Goal: Check status: Check status

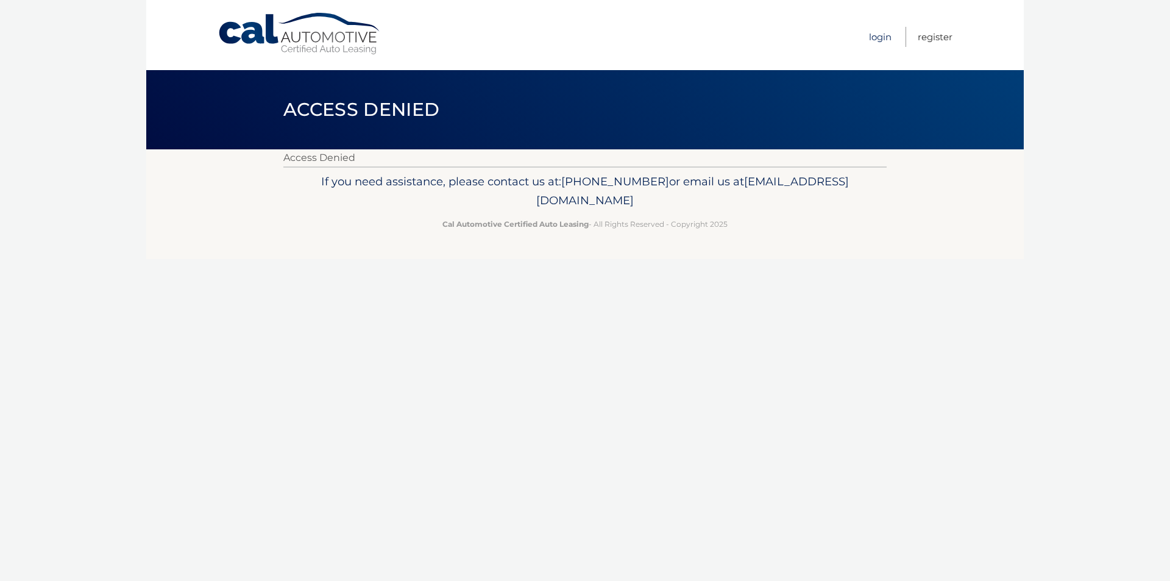
click at [886, 32] on link "Login" at bounding box center [880, 37] width 23 height 20
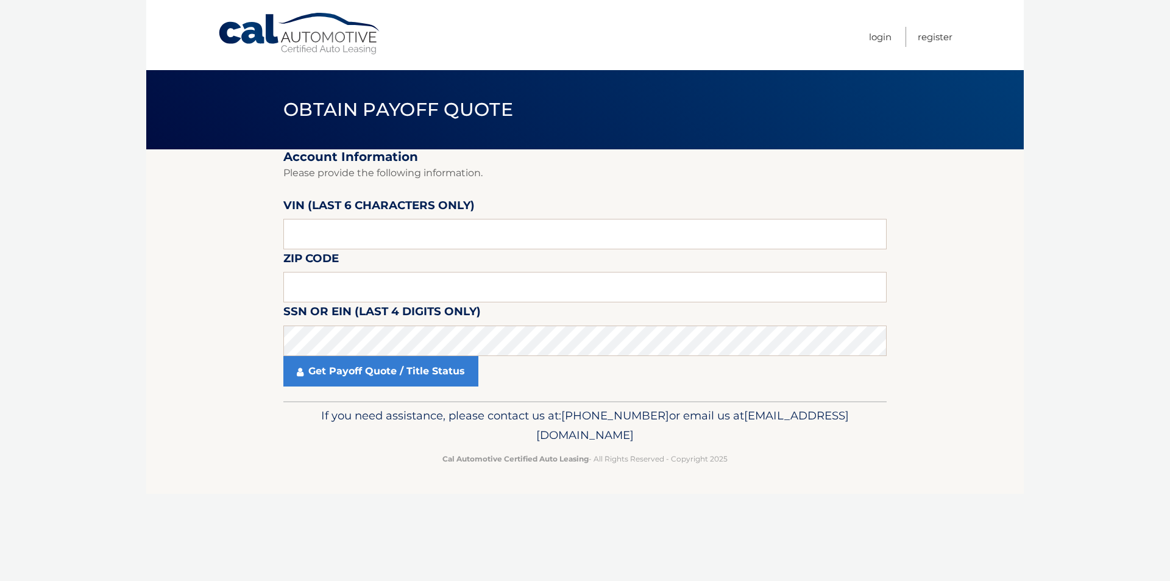
click at [328, 213] on label "VIN (last 6 characters only)" at bounding box center [378, 207] width 191 height 23
click at [319, 235] on input "text" at bounding box center [584, 234] width 603 height 30
type input "629184"
click at [323, 288] on input "text" at bounding box center [584, 287] width 603 height 30
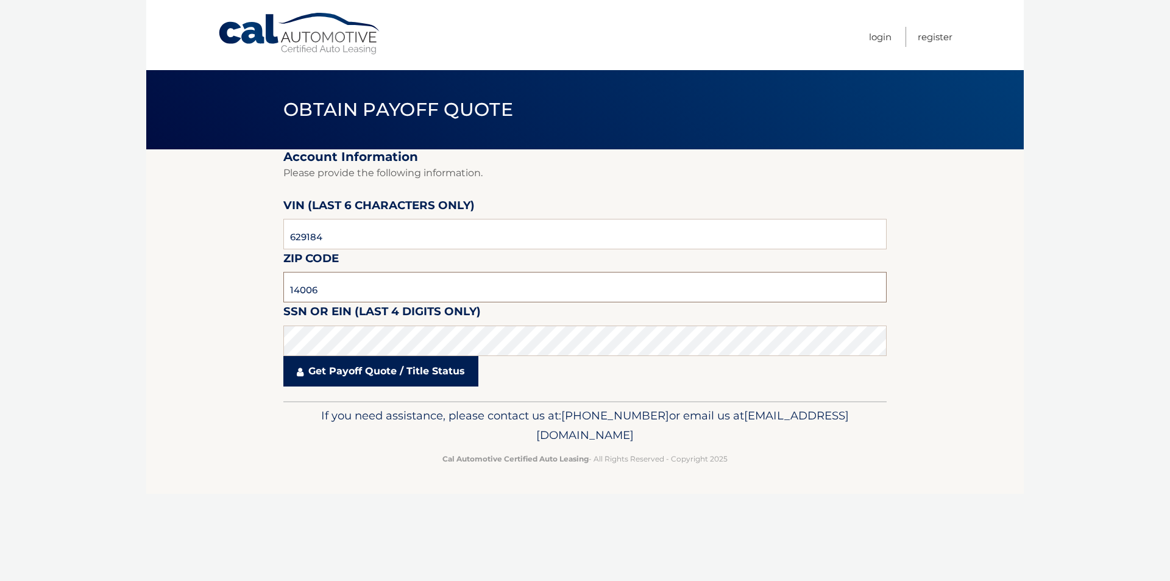
type input "14006"
click at [441, 366] on link "Get Payoff Quote / Title Status" at bounding box center [380, 371] width 195 height 30
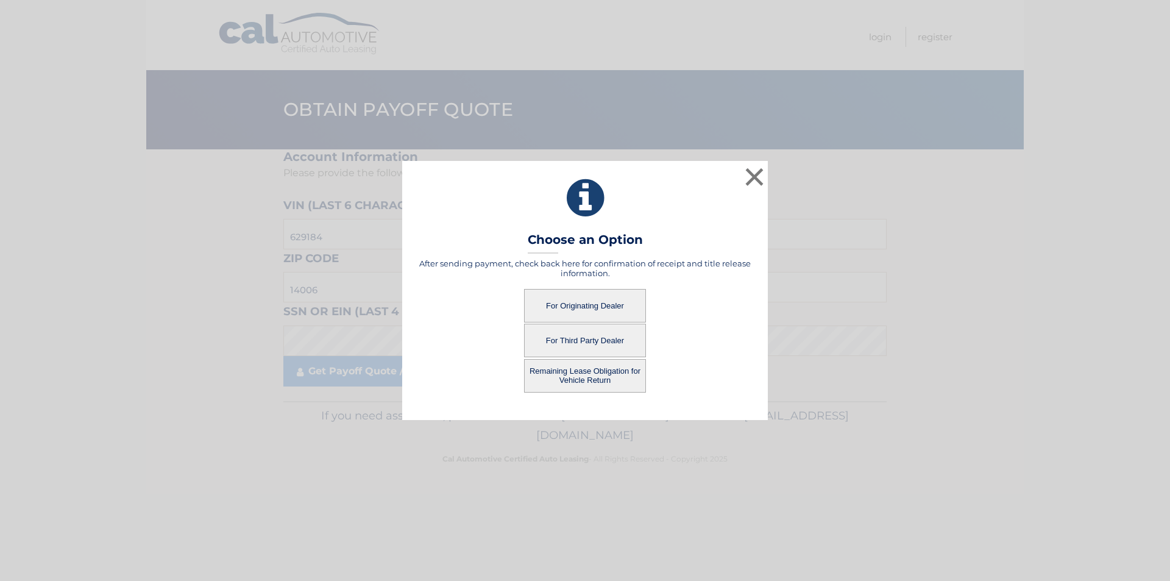
click at [597, 303] on button "For Originating Dealer" at bounding box center [585, 306] width 122 height 34
click at [587, 301] on button "For Originating Dealer" at bounding box center [585, 306] width 122 height 34
